Goal: Task Accomplishment & Management: Use online tool/utility

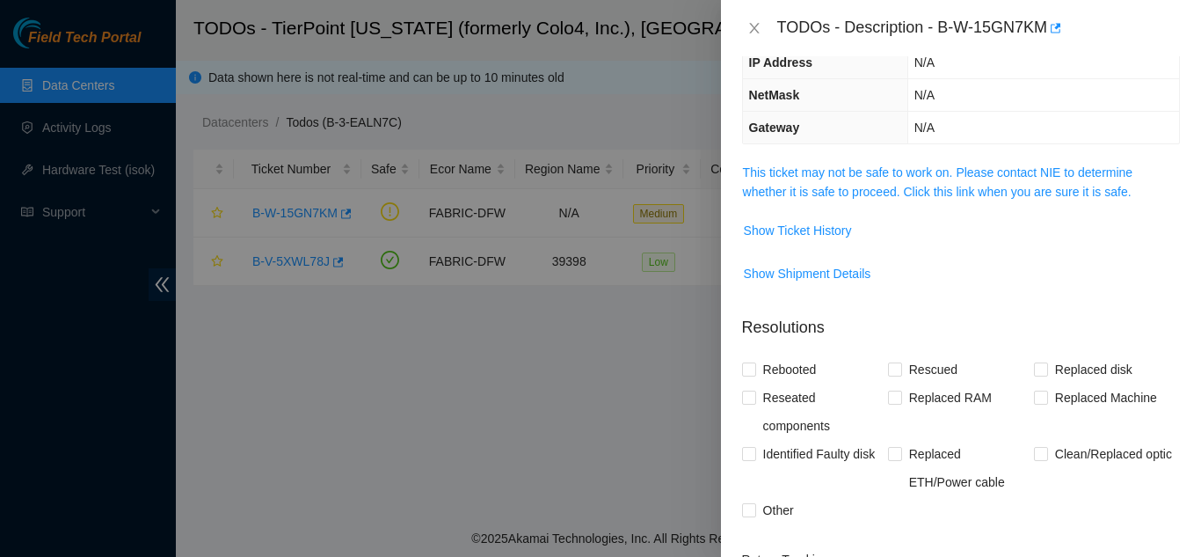
scroll to position [176, 0]
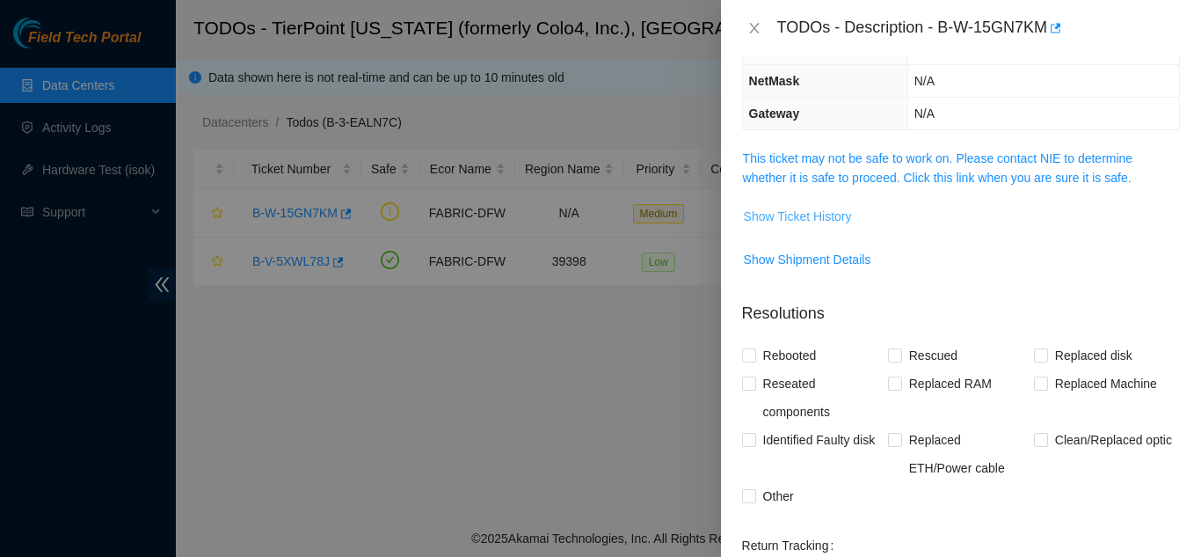
click at [800, 220] on span "Show Ticket History" at bounding box center [798, 216] width 108 height 19
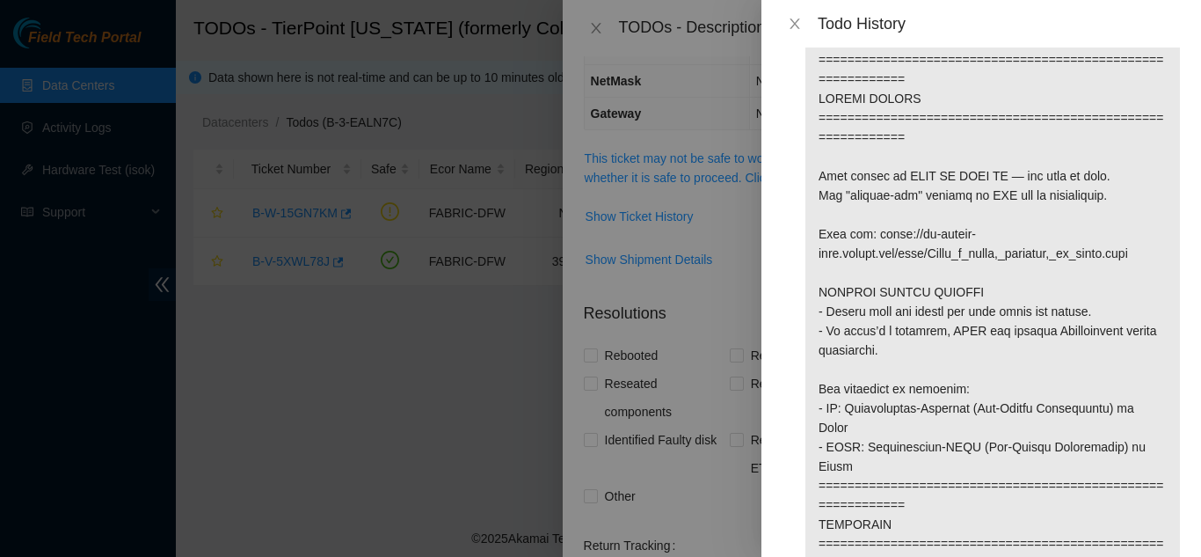
scroll to position [88, 0]
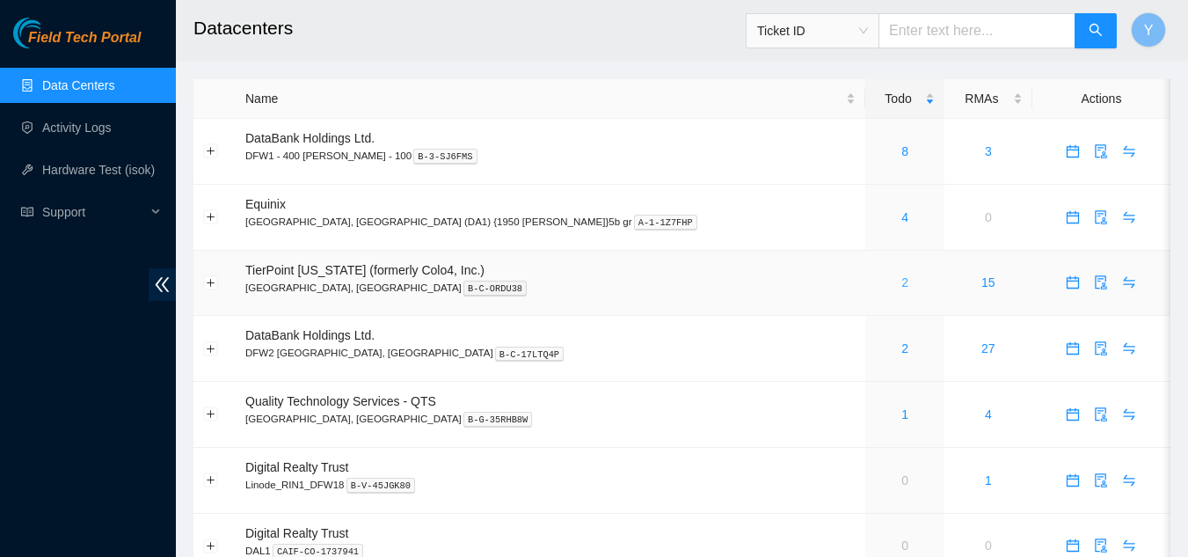
click at [901, 284] on link "2" at bounding box center [904, 282] width 7 height 14
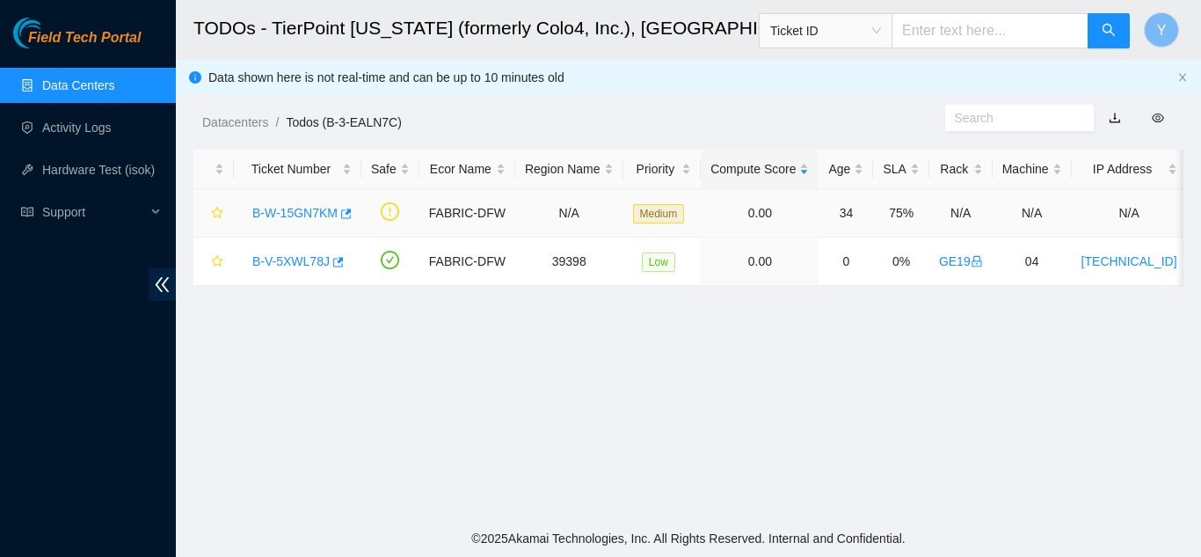
click at [282, 212] on link "B-W-15GN7KM" at bounding box center [294, 213] width 85 height 14
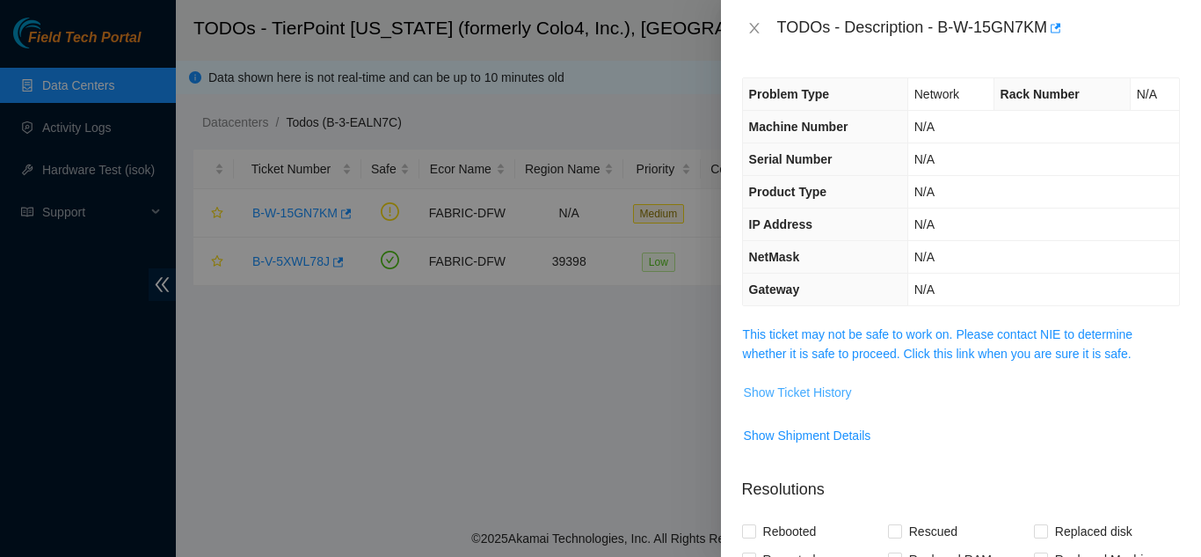
click at [813, 388] on span "Show Ticket History" at bounding box center [798, 392] width 108 height 19
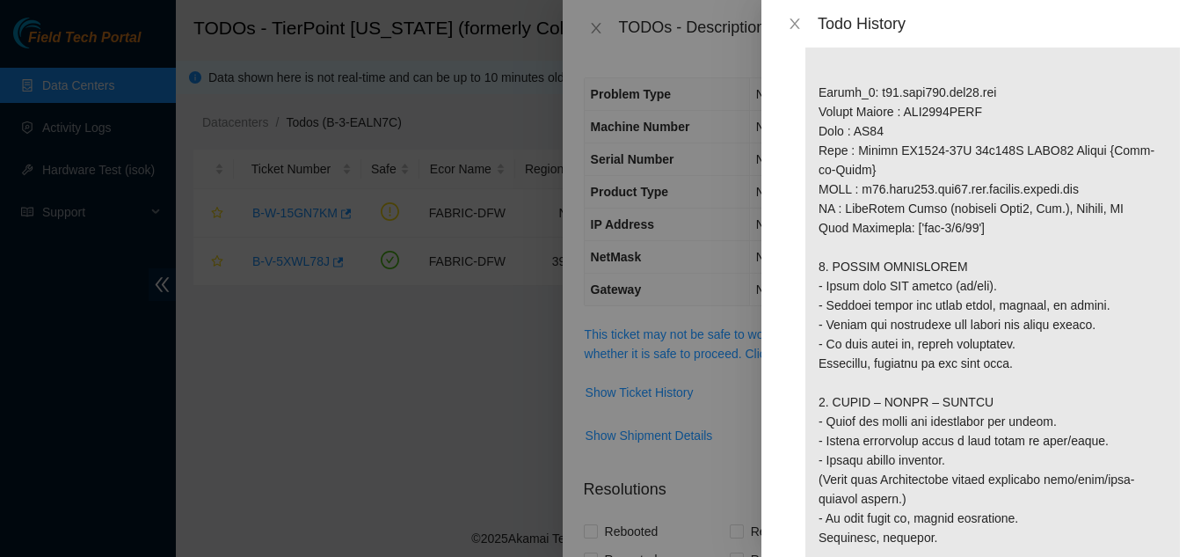
scroll to position [1355, 0]
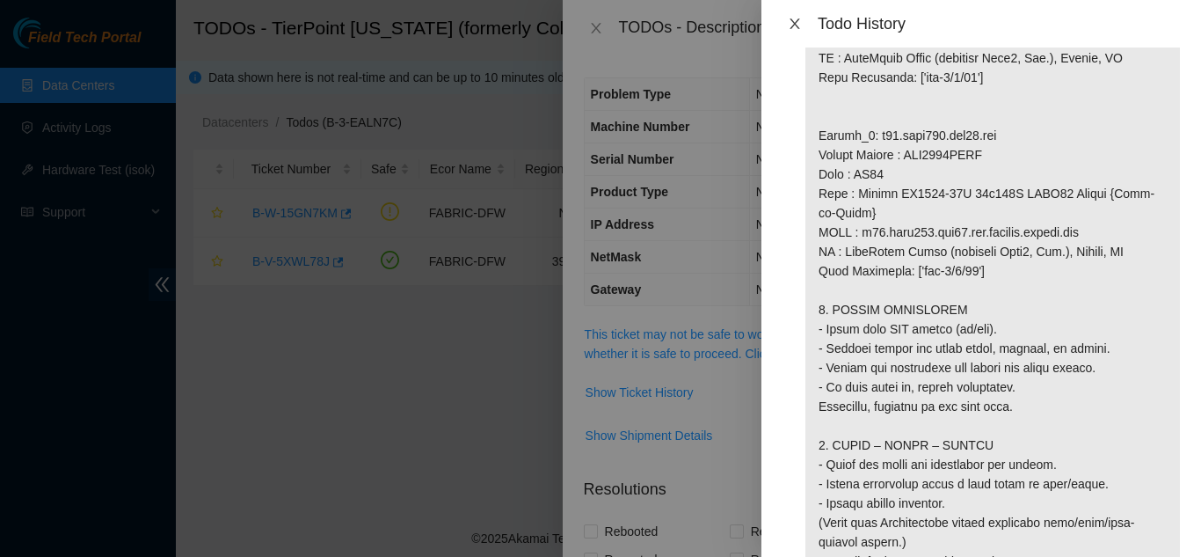
click at [798, 18] on icon "close" at bounding box center [795, 24] width 14 height 14
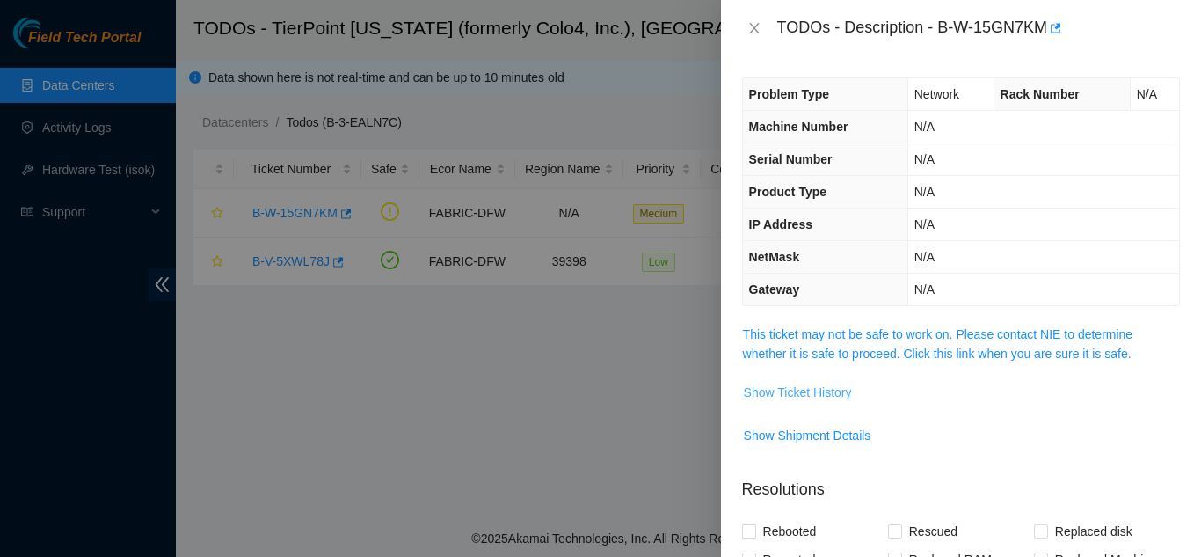
click at [799, 397] on span "Show Ticket History" at bounding box center [798, 392] width 108 height 19
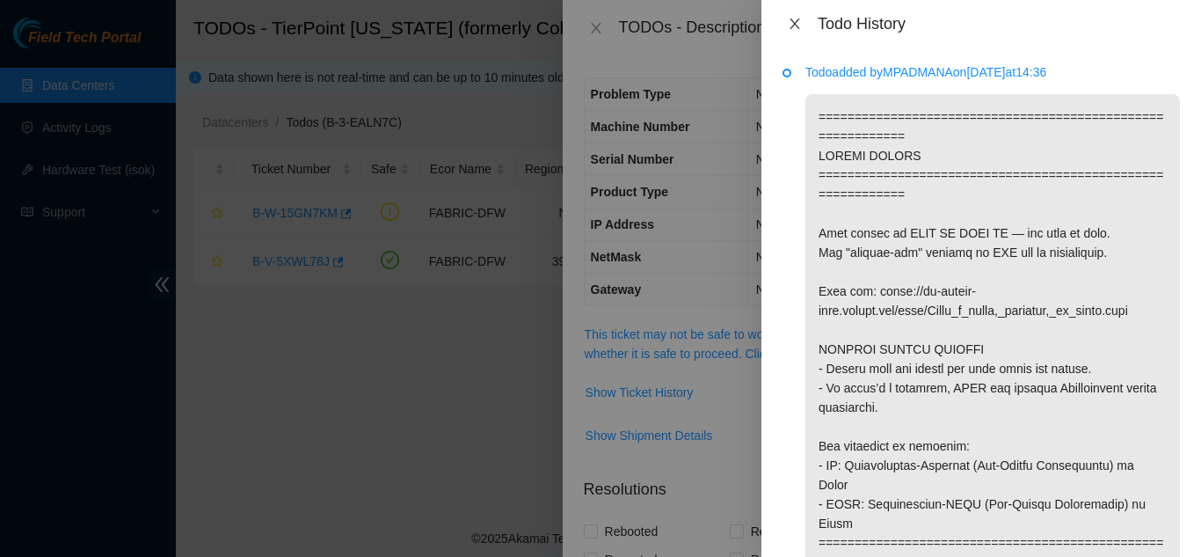
click at [794, 25] on icon "close" at bounding box center [795, 23] width 10 height 11
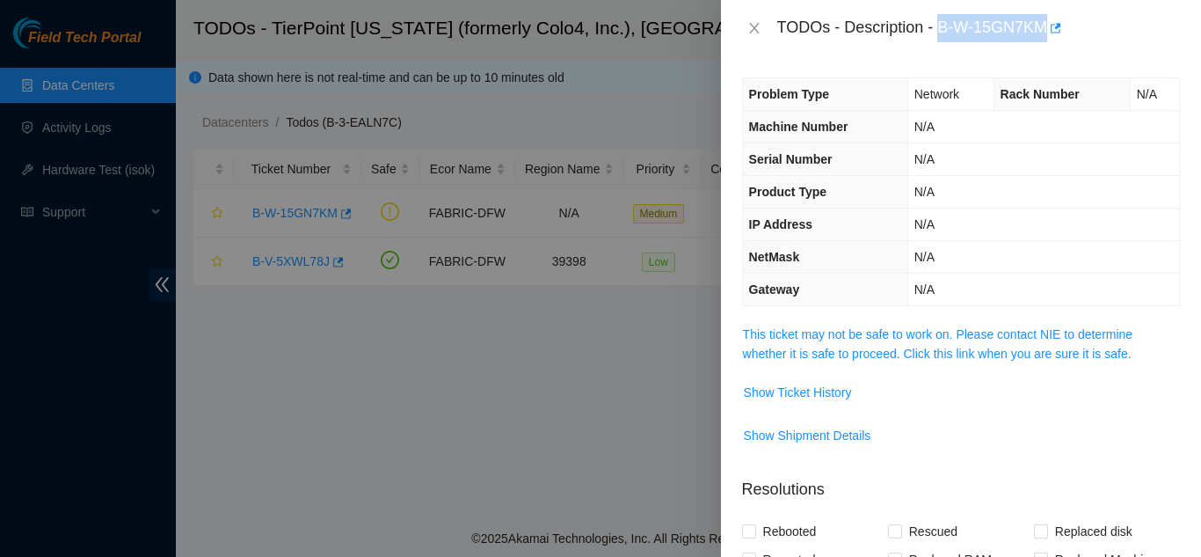
drag, startPoint x: 938, startPoint y: 29, endPoint x: 1045, endPoint y: 36, distance: 106.6
click at [1045, 36] on div "TODOs - Description - B-W-15GN7KM" at bounding box center [978, 28] width 403 height 28
copy div "B-W-15GN7KM"
